Goal: Browse casually

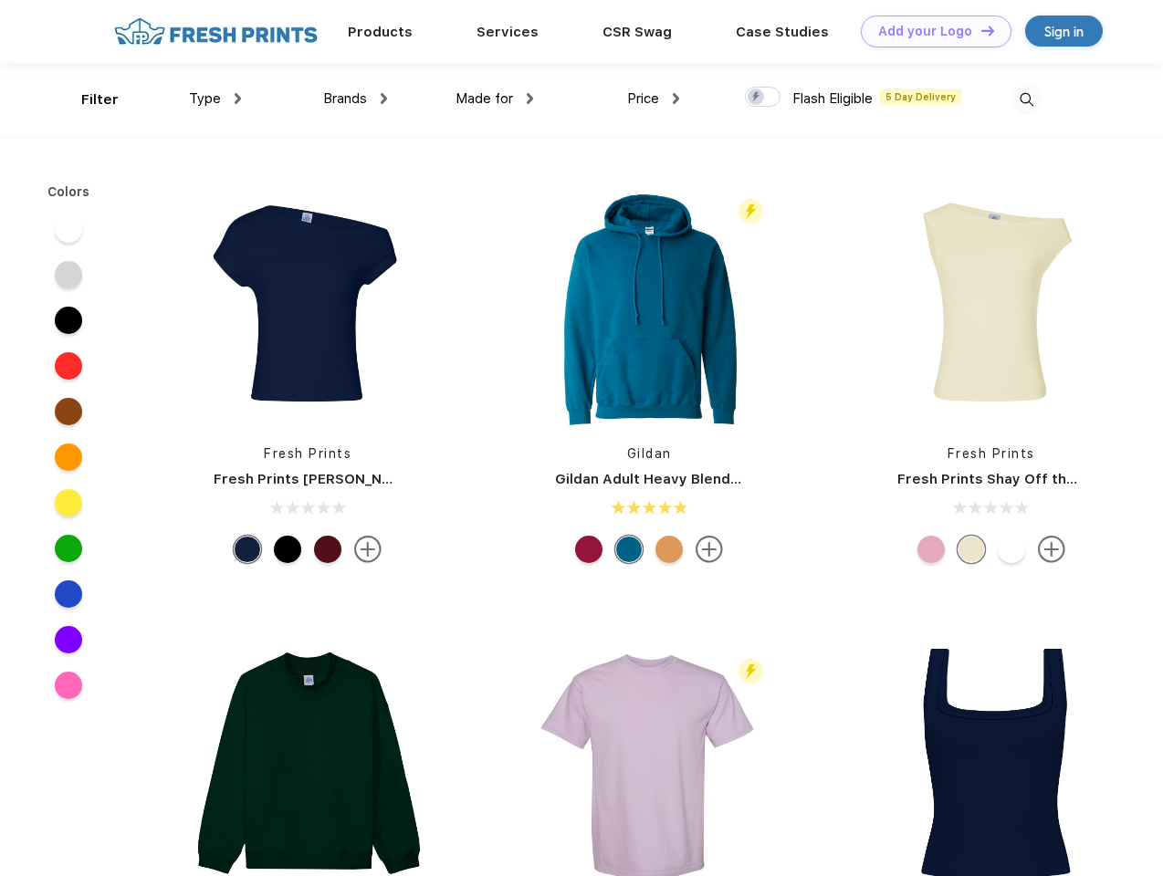
scroll to position [1, 0]
click at [929, 31] on link "Add your Logo Design Tool" at bounding box center [936, 32] width 151 height 32
click at [88, 99] on div "Filter" at bounding box center [99, 99] width 37 height 21
click at [215, 99] on span "Type" at bounding box center [205, 98] width 32 height 16
click at [355, 99] on span "Brands" at bounding box center [345, 98] width 44 height 16
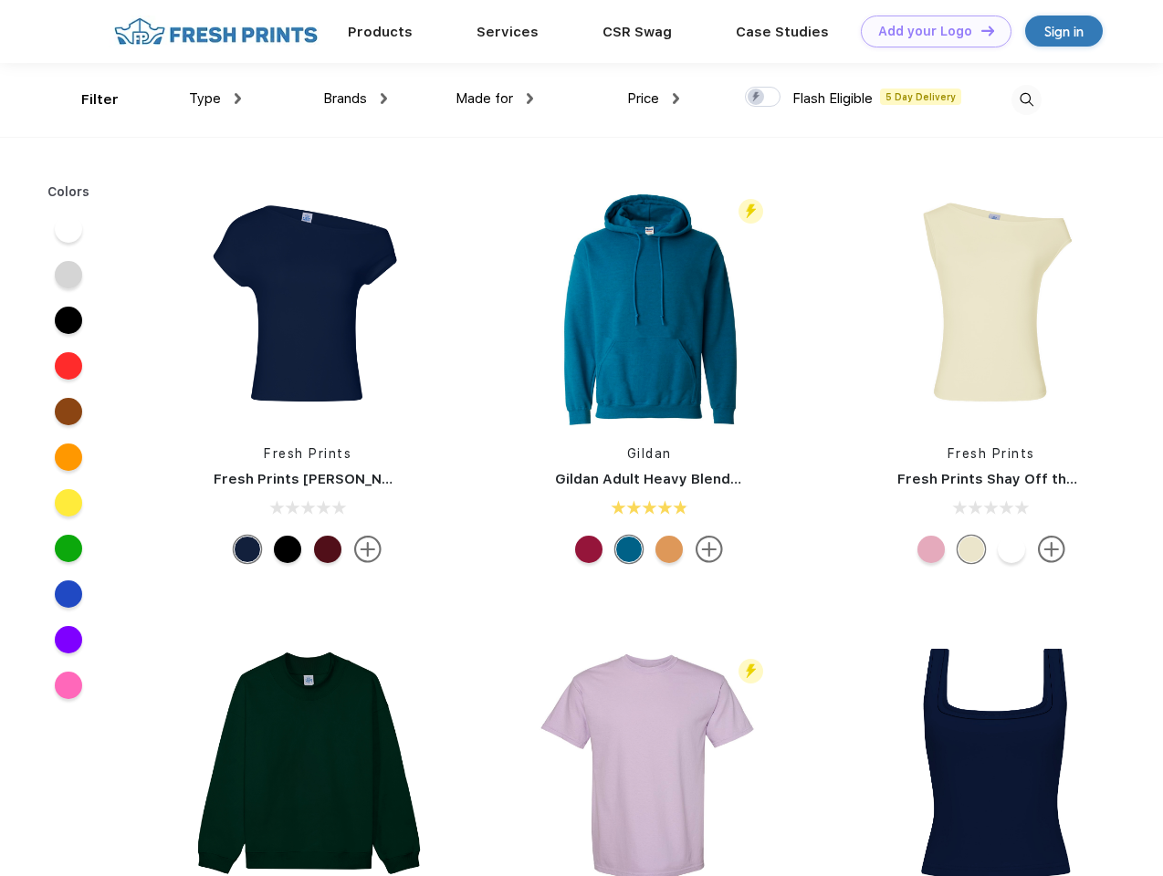
click at [495, 99] on span "Made for" at bounding box center [484, 98] width 58 height 16
click at [654, 99] on span "Price" at bounding box center [643, 98] width 32 height 16
click at [763, 98] on div at bounding box center [763, 97] width 36 height 20
click at [757, 98] on input "checkbox" at bounding box center [751, 92] width 12 height 12
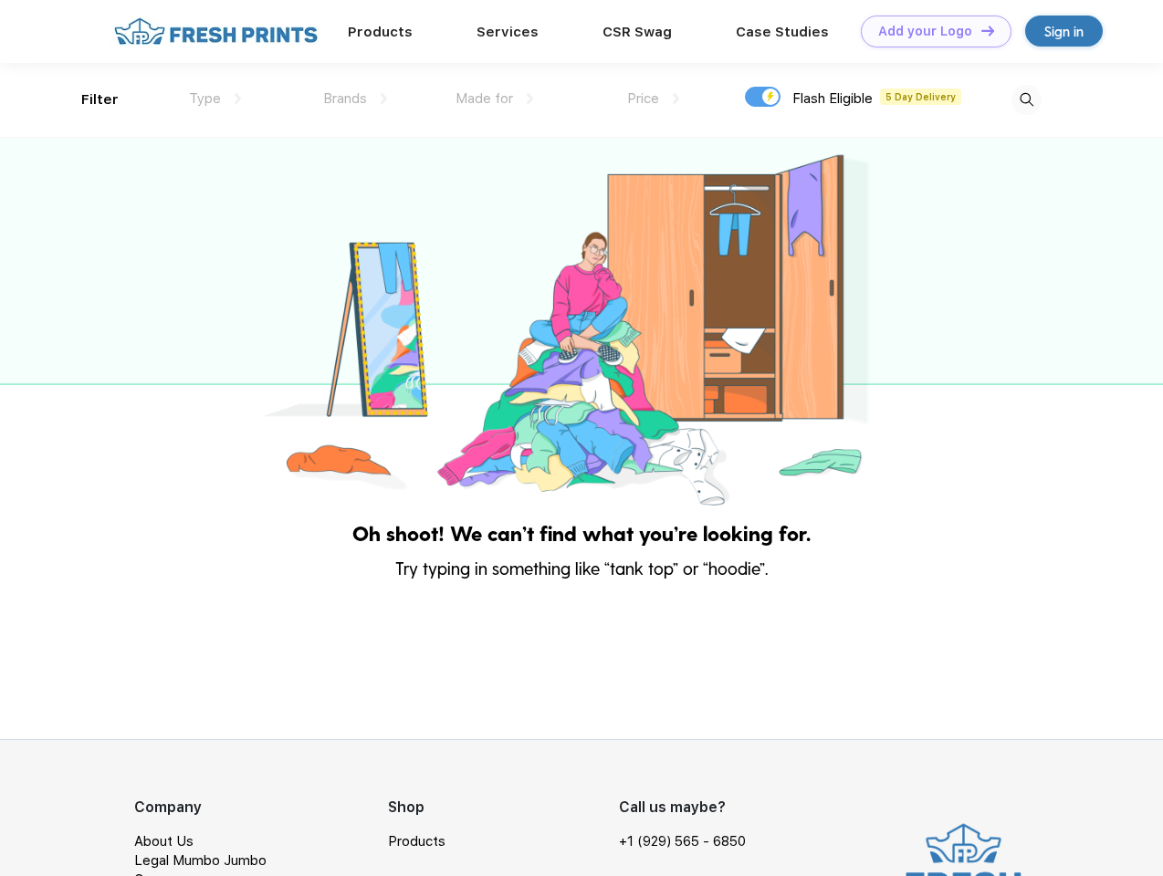
click at [1026, 99] on img at bounding box center [1026, 100] width 30 height 30
click at [68, 229] on div at bounding box center [581, 324] width 1163 height 372
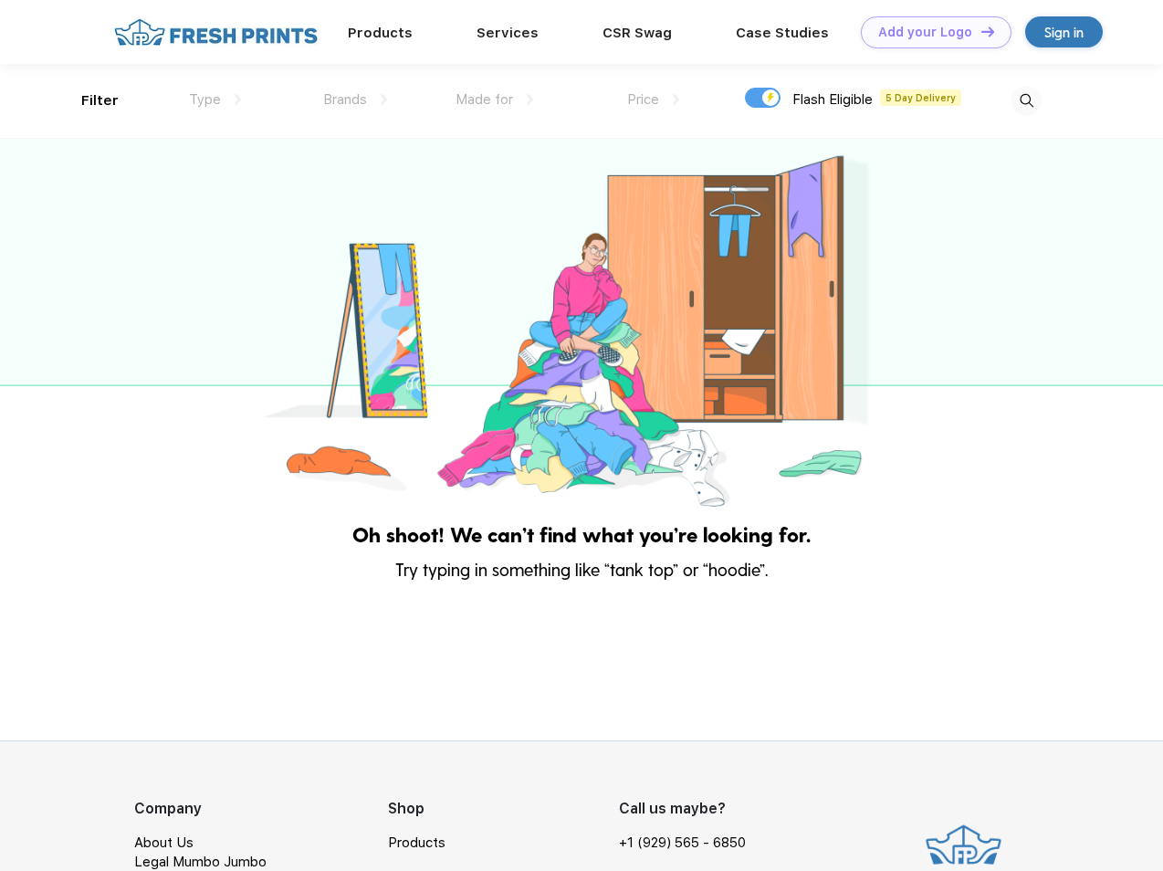
click at [68, 275] on div at bounding box center [581, 325] width 1163 height 372
